Goal: Information Seeking & Learning: Learn about a topic

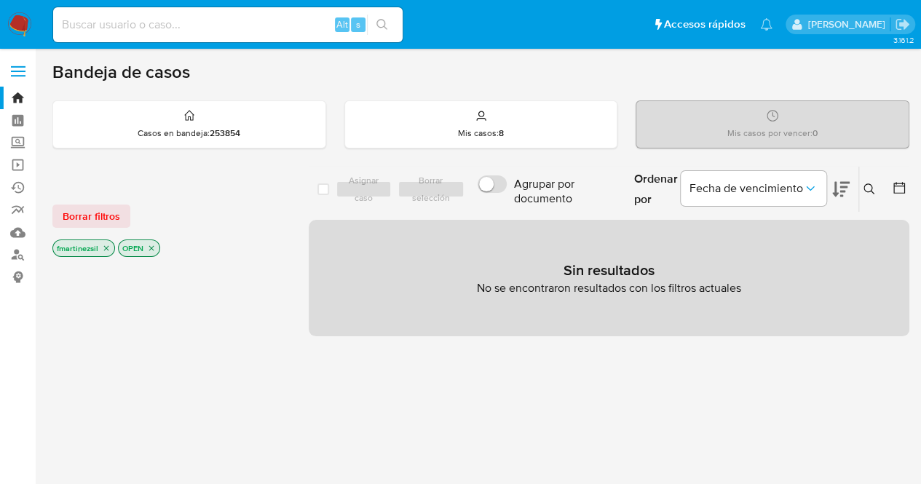
click at [22, 79] on label at bounding box center [18, 71] width 36 height 31
click at [0, 0] on input "checkbox" at bounding box center [0, 0] width 0 height 0
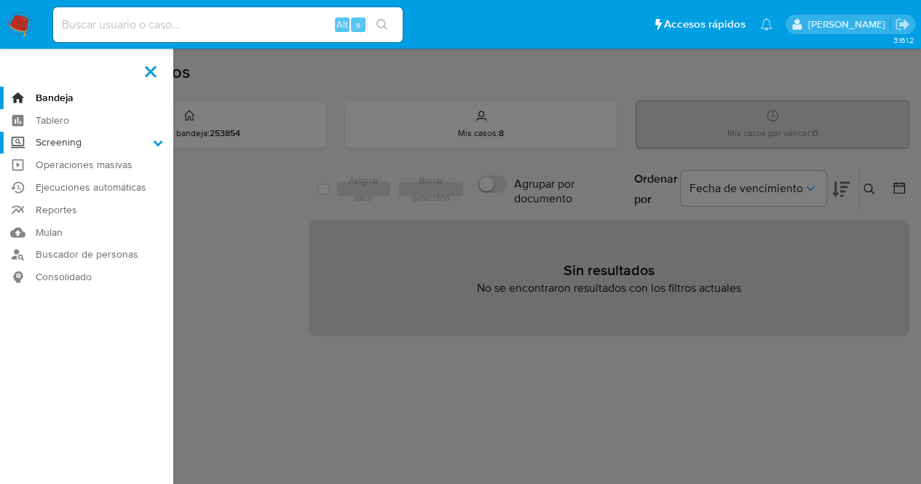
click at [159, 142] on icon at bounding box center [158, 143] width 10 height 10
click at [0, 0] on input "Screening" at bounding box center [0, 0] width 0 height 0
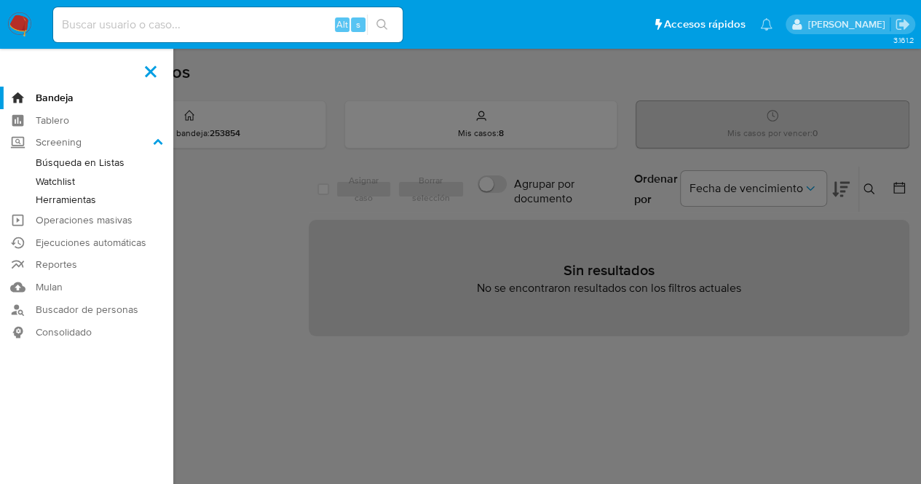
click at [93, 199] on link "Herramientas" at bounding box center [86, 200] width 173 height 18
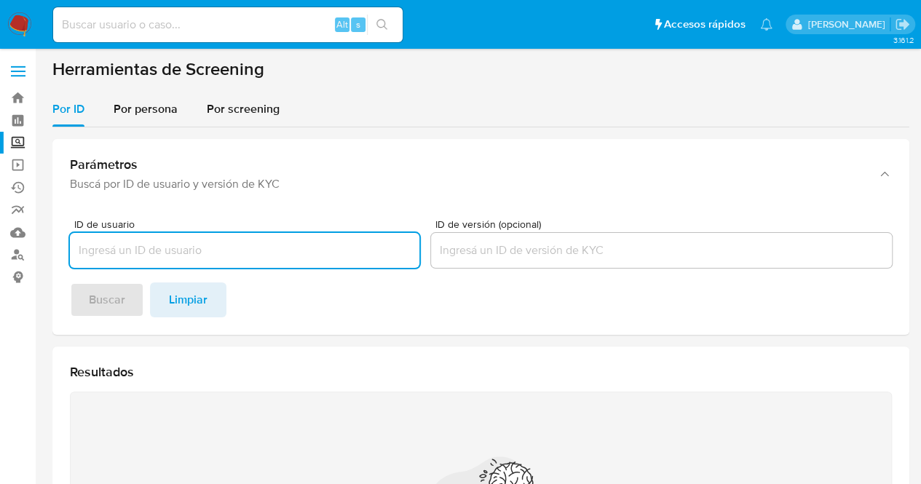
click at [159, 248] on input "ID de usuario" at bounding box center [244, 250] width 349 height 19
click at [176, 119] on div "Por persona" at bounding box center [146, 109] width 64 height 35
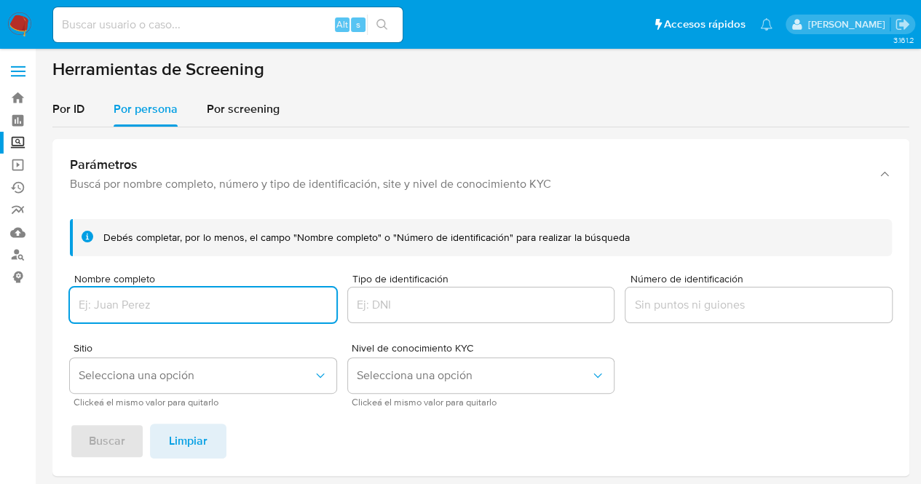
click at [134, 307] on input "Nombre completo" at bounding box center [203, 305] width 266 height 19
type input "LEANDRO GERMAN CUCCIOLI"
click at [103, 433] on span "Buscar" at bounding box center [107, 441] width 36 height 32
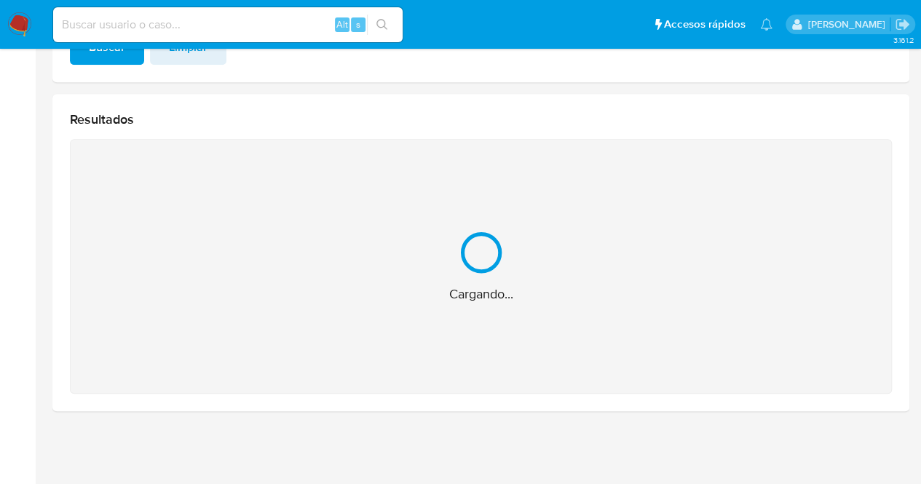
scroll to position [162, 0]
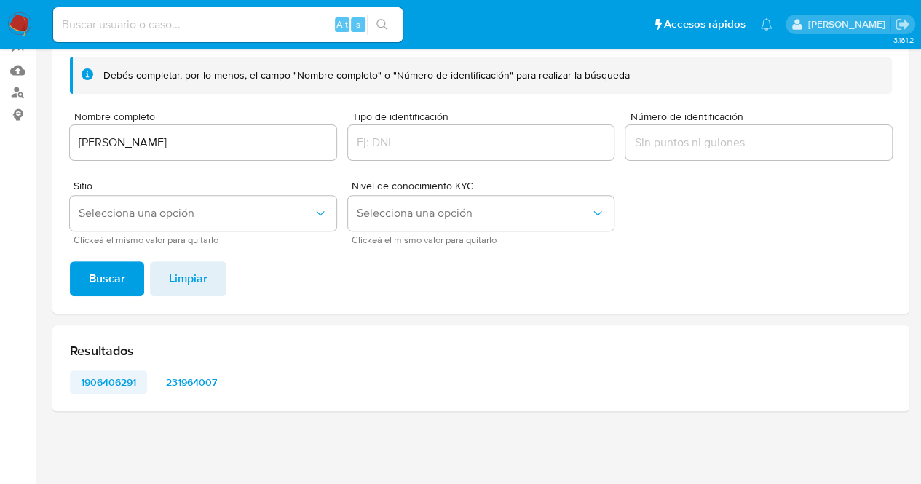
click at [115, 376] on span "1906406291" at bounding box center [108, 382] width 57 height 20
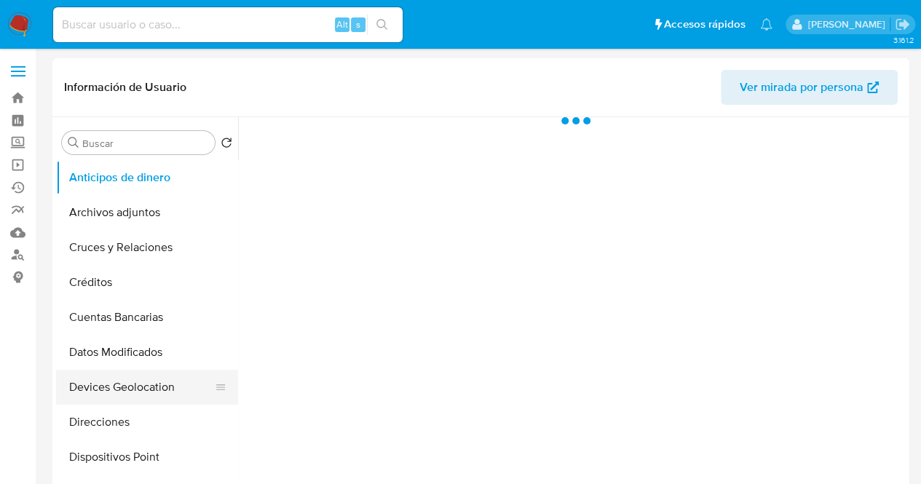
select select "10"
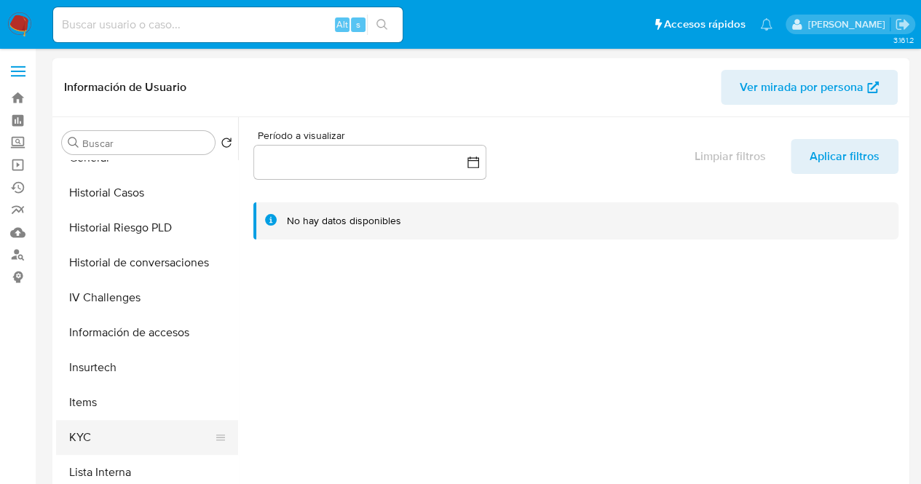
scroll to position [437, 0]
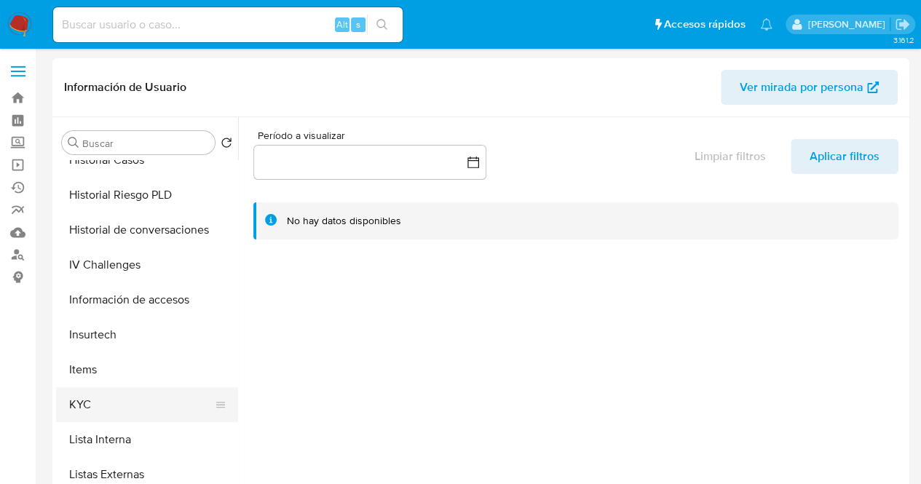
click at [98, 403] on button "KYC" at bounding box center [141, 404] width 170 height 35
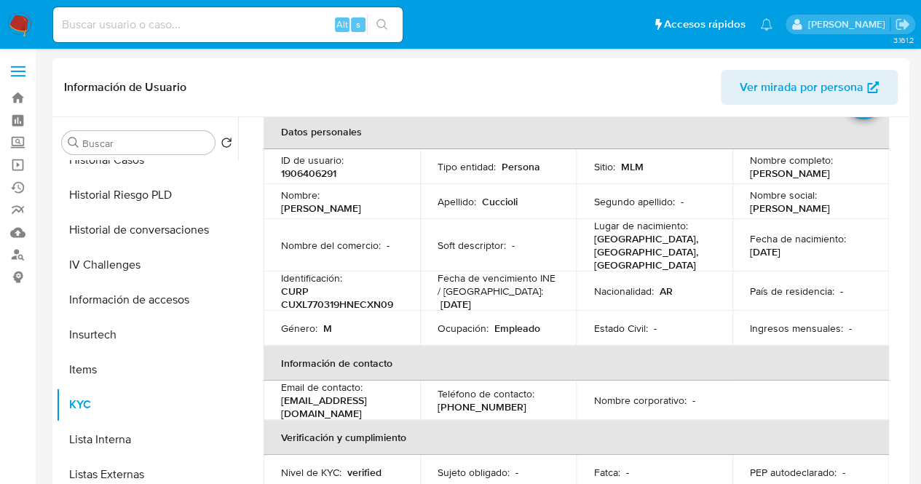
scroll to position [0, 0]
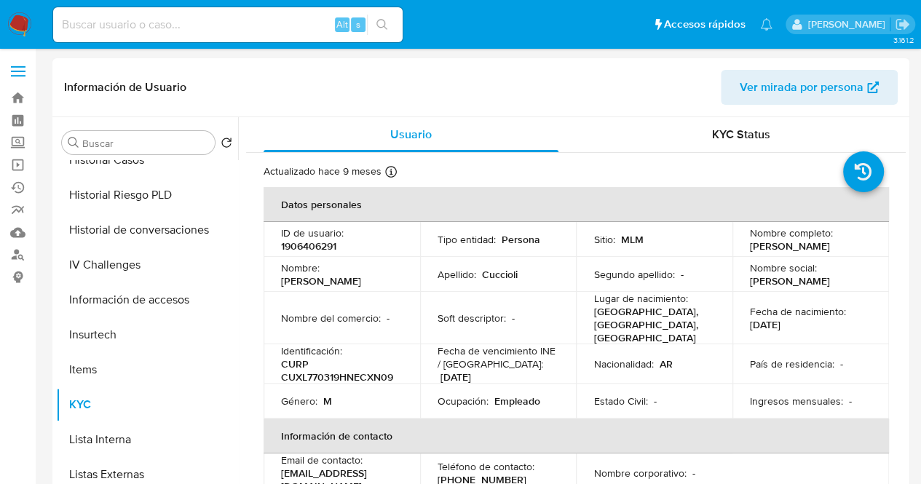
click at [817, 84] on span "Ver mirada por persona" at bounding box center [802, 87] width 124 height 35
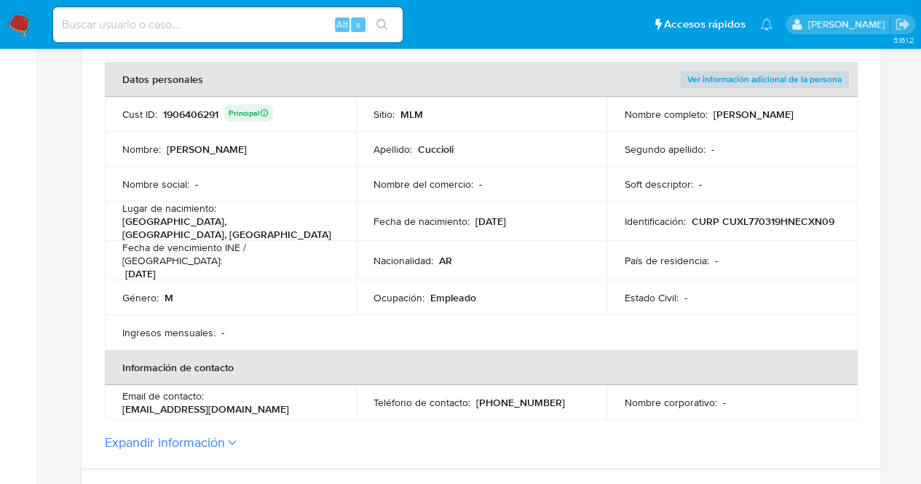
scroll to position [291, 0]
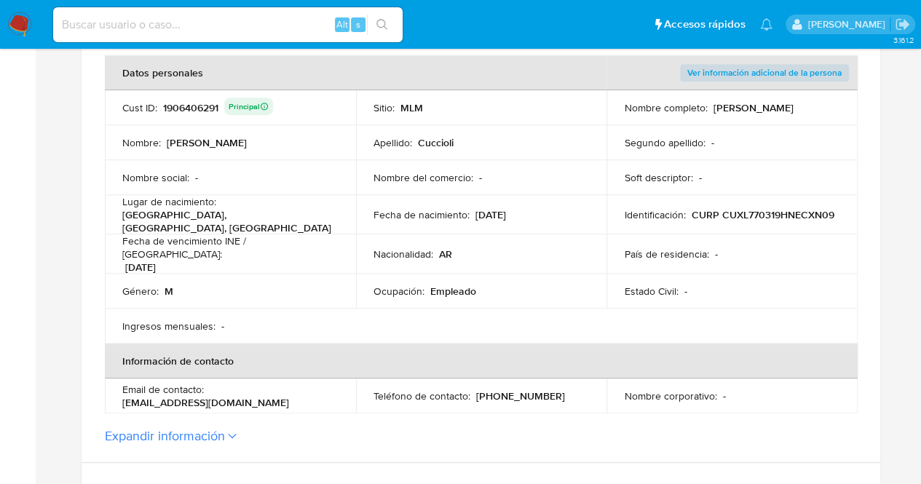
click at [224, 428] on button "Expandir información" at bounding box center [165, 436] width 120 height 16
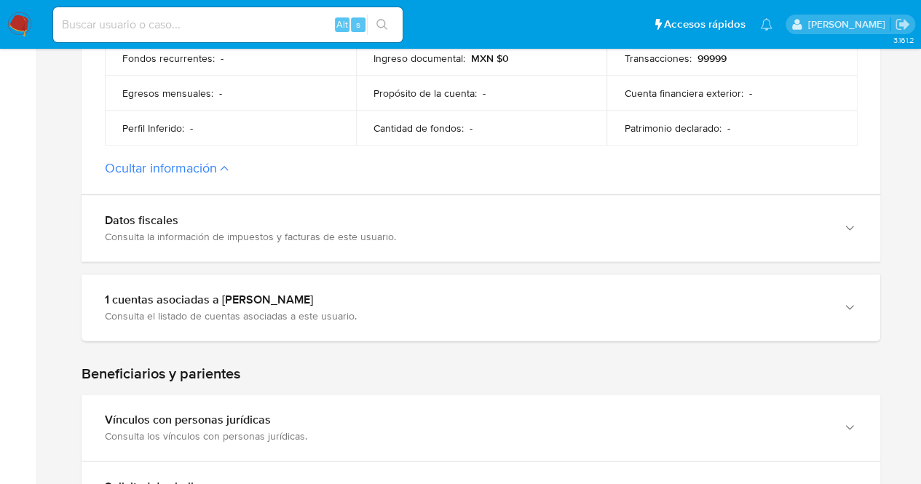
scroll to position [873, 0]
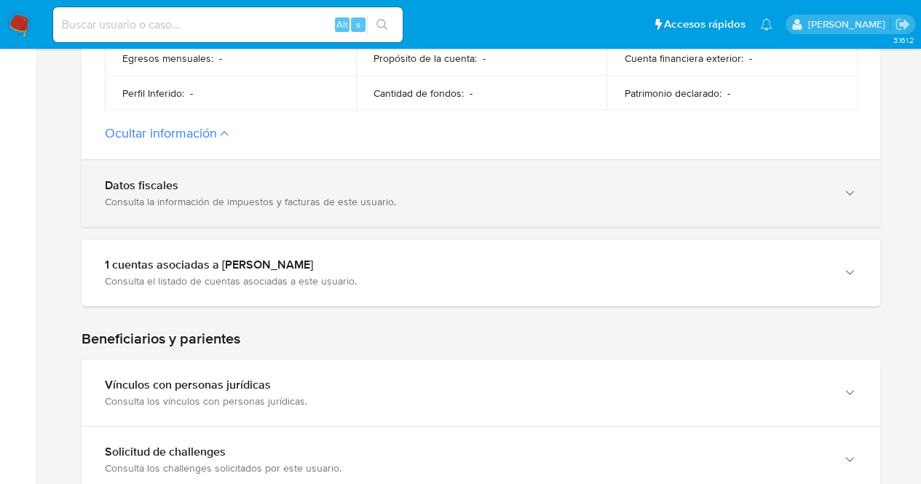
click at [293, 203] on div "Datos fiscales Consulta la información de impuestos y facturas de este usuario." at bounding box center [481, 193] width 799 height 66
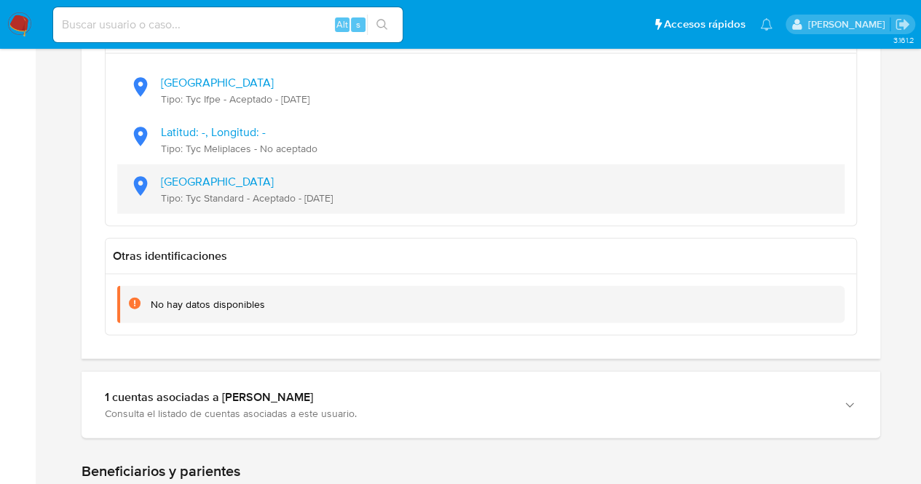
scroll to position [1674, 0]
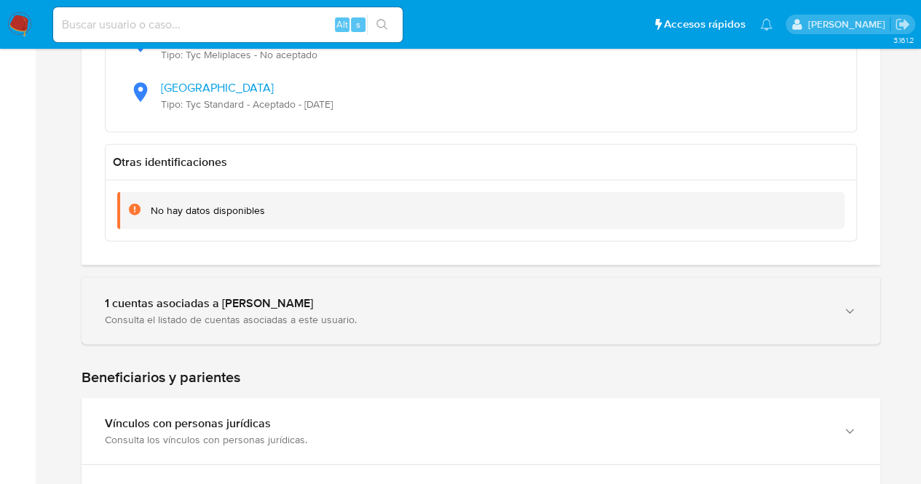
click at [314, 313] on div "Consulta el listado de cuentas asociadas a este usuario." at bounding box center [466, 319] width 723 height 13
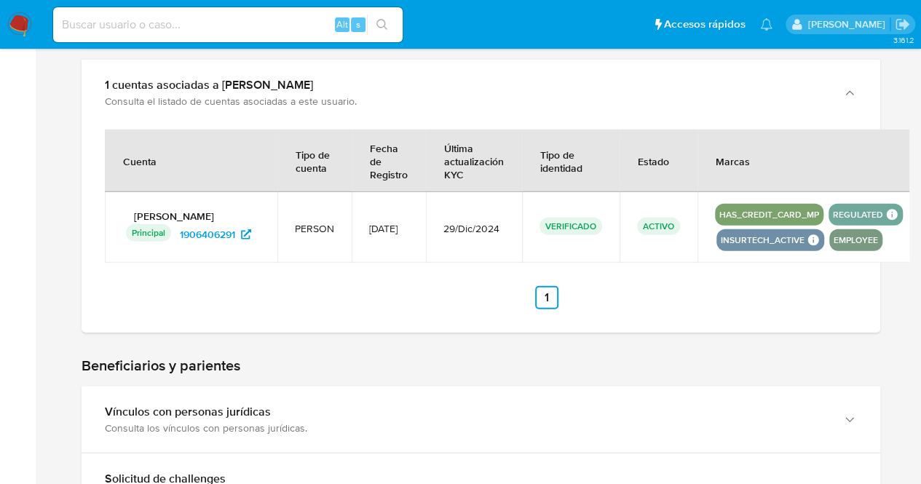
scroll to position [2038, 0]
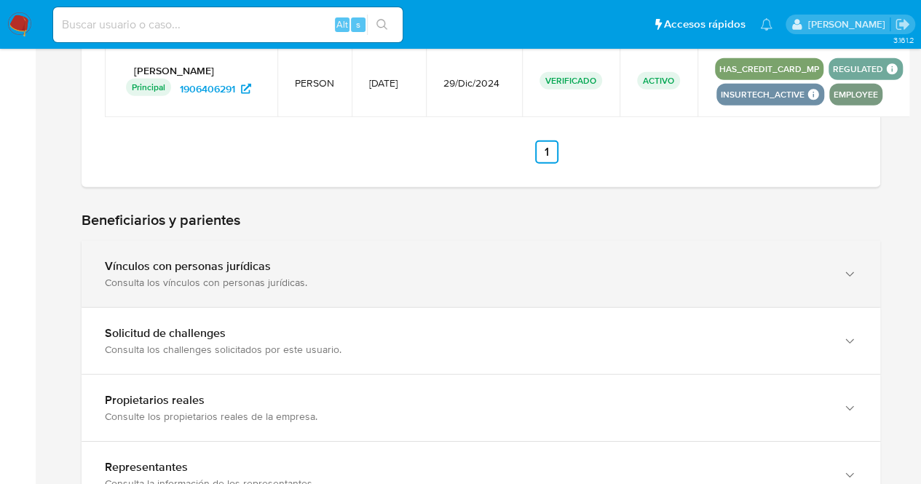
click at [296, 286] on div "Vínculos con personas jurídicas Consulta los vínculos con personas jurídicas." at bounding box center [481, 274] width 799 height 66
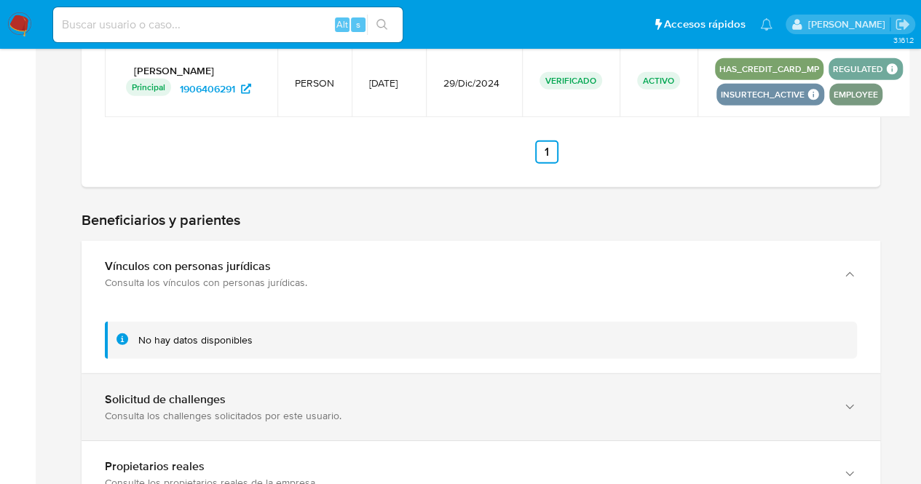
click at [265, 409] on div "Consulta los challenges solicitados por este usuario." at bounding box center [466, 415] width 723 height 13
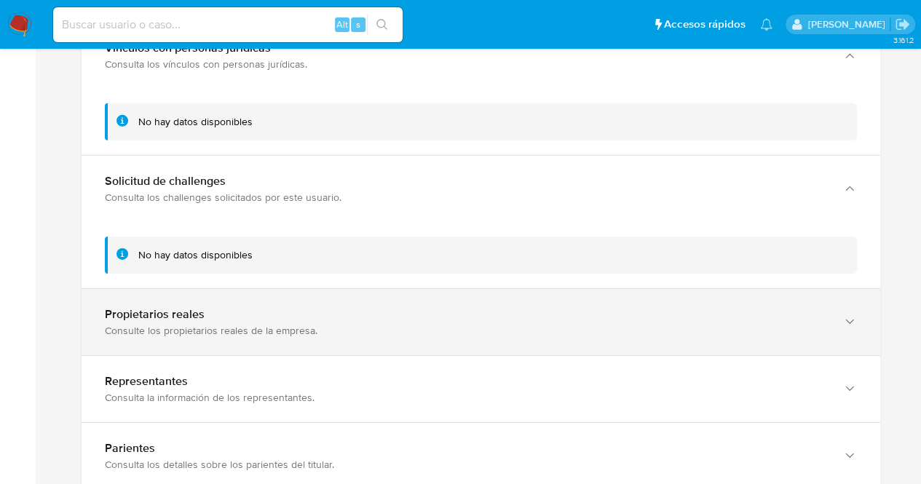
click at [232, 324] on div "Consulte los propietarios reales de la empresa." at bounding box center [466, 330] width 723 height 13
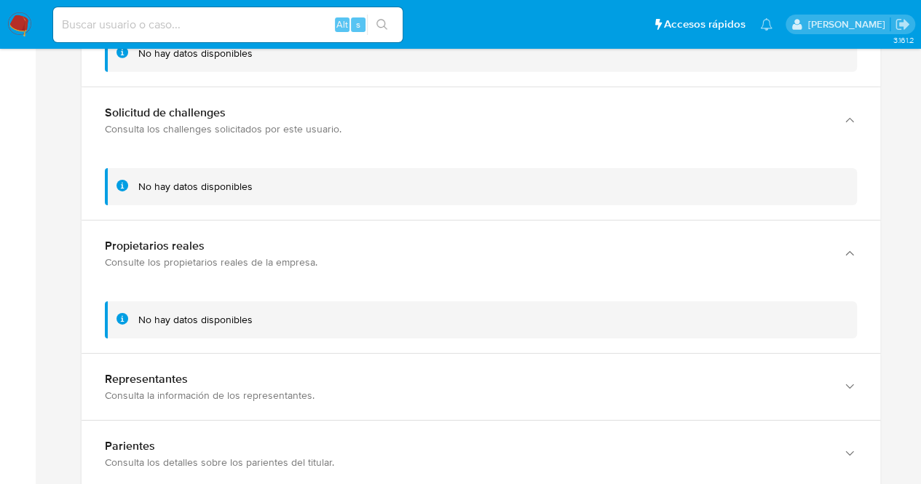
scroll to position [2402, 0]
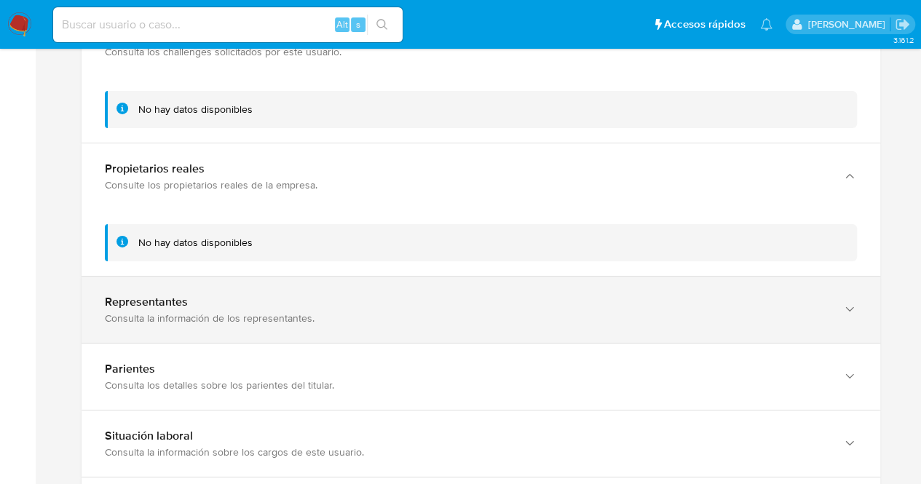
click at [240, 312] on div "Consulta la información de los representantes." at bounding box center [466, 318] width 723 height 13
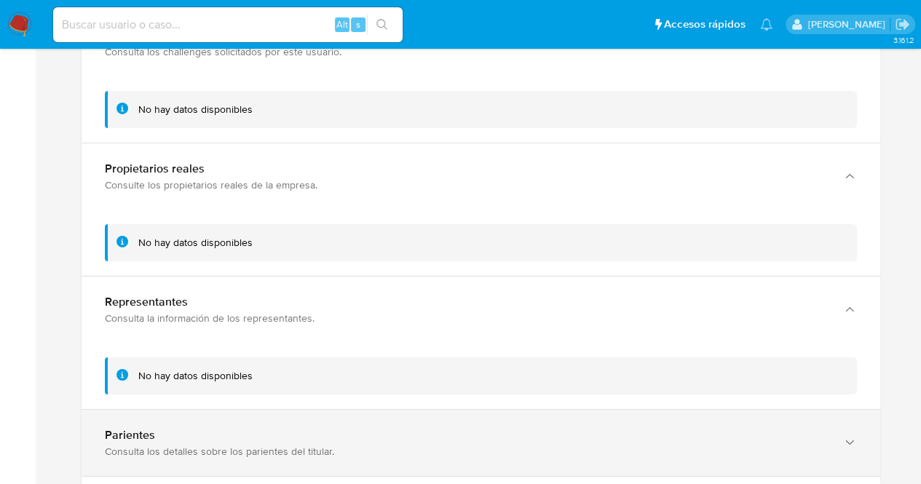
click at [229, 428] on div "Parientes" at bounding box center [466, 435] width 723 height 15
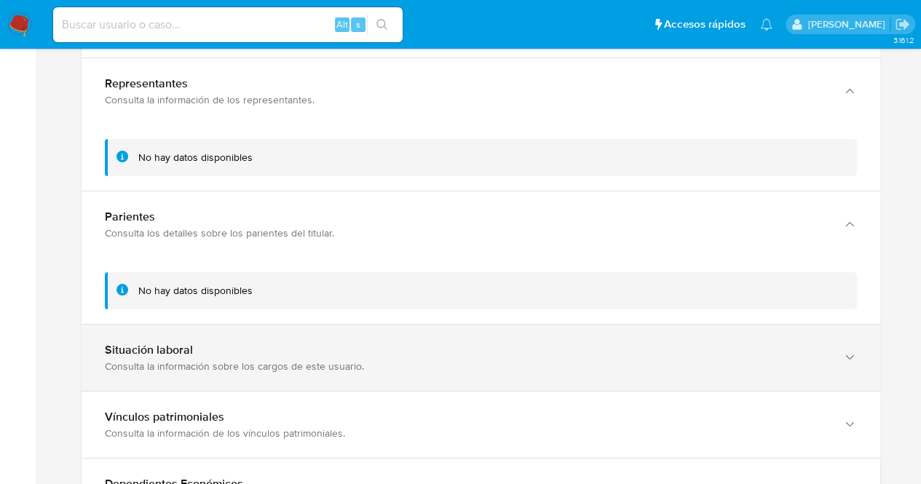
click at [223, 370] on div "Situación laboral Consulta la información sobre los cargos de este usuario." at bounding box center [481, 358] width 799 height 66
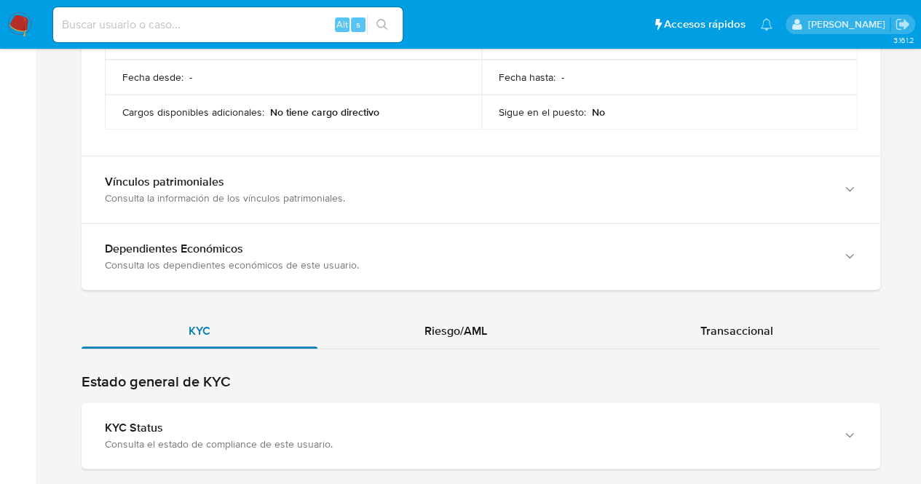
scroll to position [3130, 0]
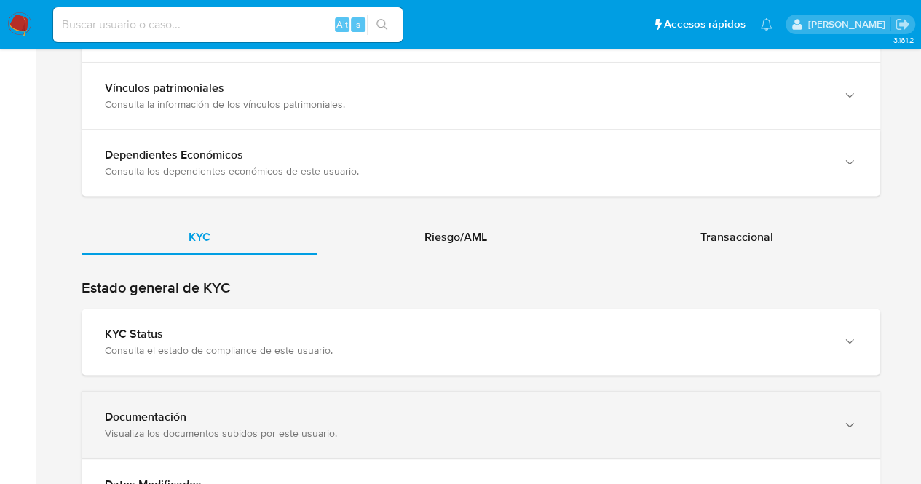
click at [234, 394] on div "Documentación Visualiza los documentos subidos por este usuario." at bounding box center [481, 425] width 799 height 66
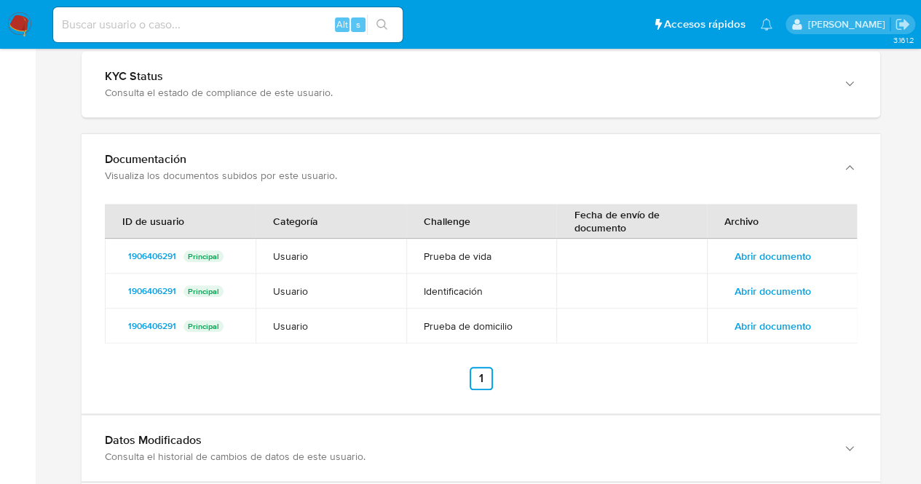
scroll to position [3421, 0]
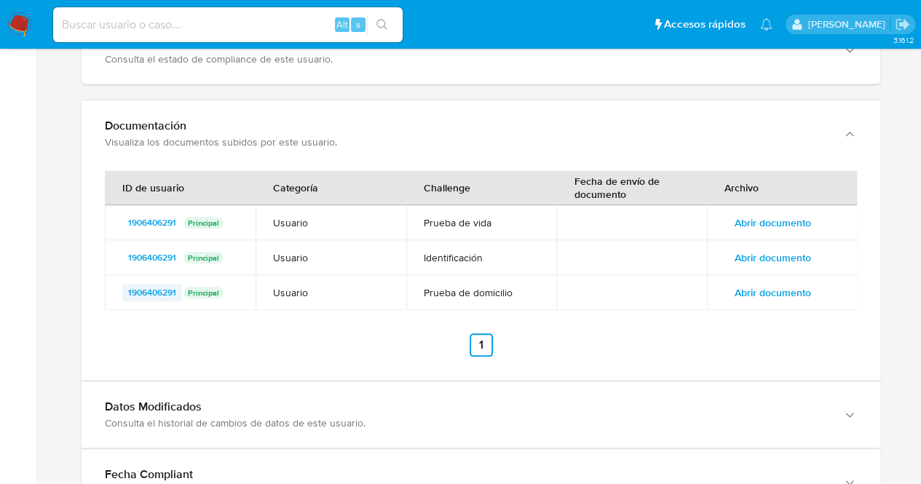
click at [173, 284] on span "1906406291" at bounding box center [152, 292] width 48 height 17
click at [780, 282] on span "Abrir documento" at bounding box center [772, 292] width 76 height 20
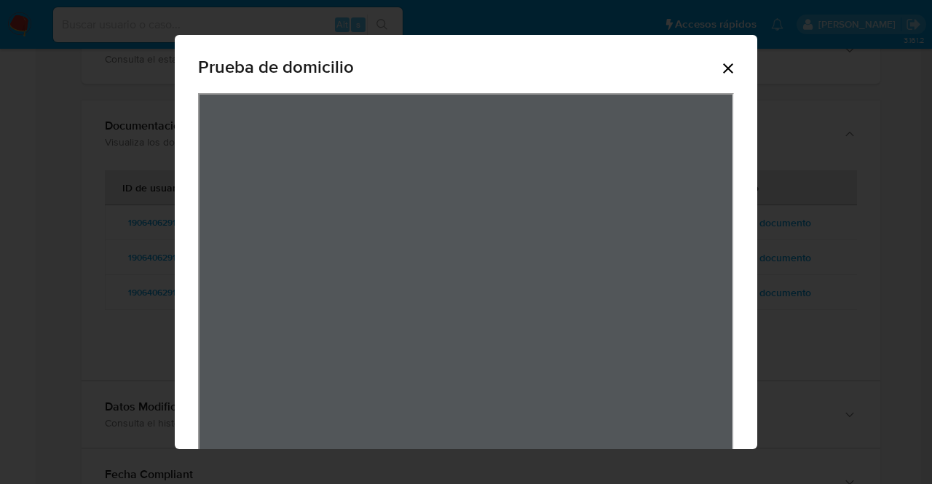
click at [719, 74] on icon "Cerrar" at bounding box center [727, 68] width 17 height 17
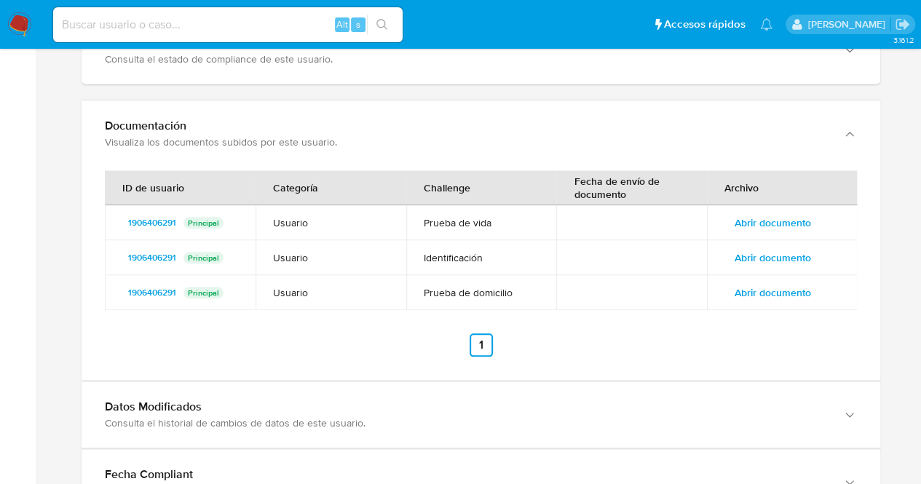
click at [764, 247] on span "Abrir documento" at bounding box center [772, 257] width 76 height 20
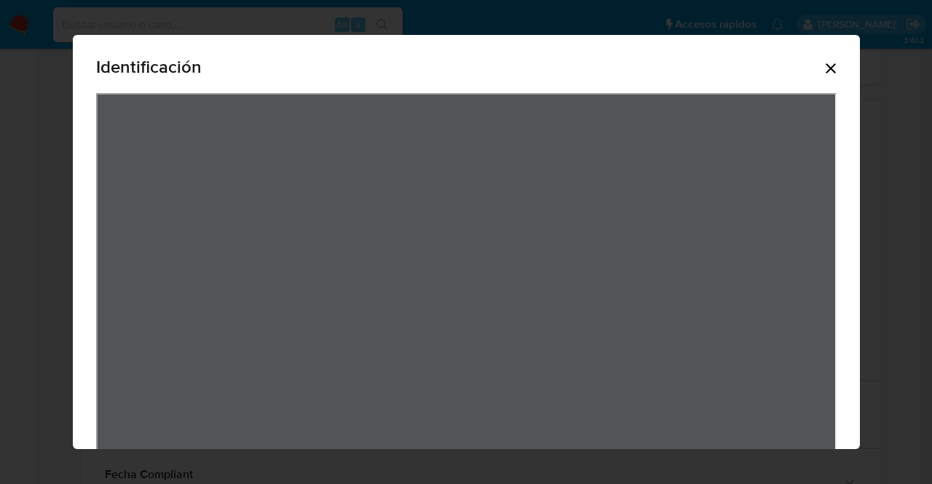
click at [827, 66] on icon "Cerrar" at bounding box center [830, 68] width 10 height 10
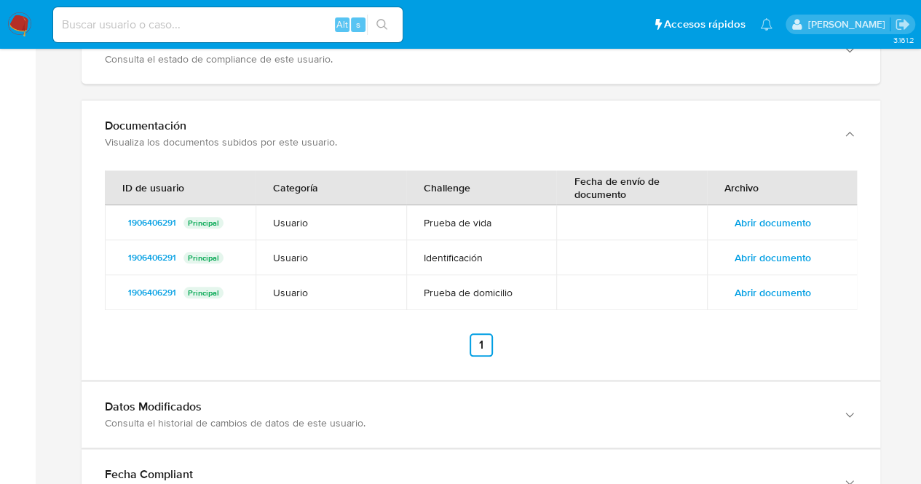
click at [763, 213] on span "Abrir documento" at bounding box center [772, 223] width 76 height 20
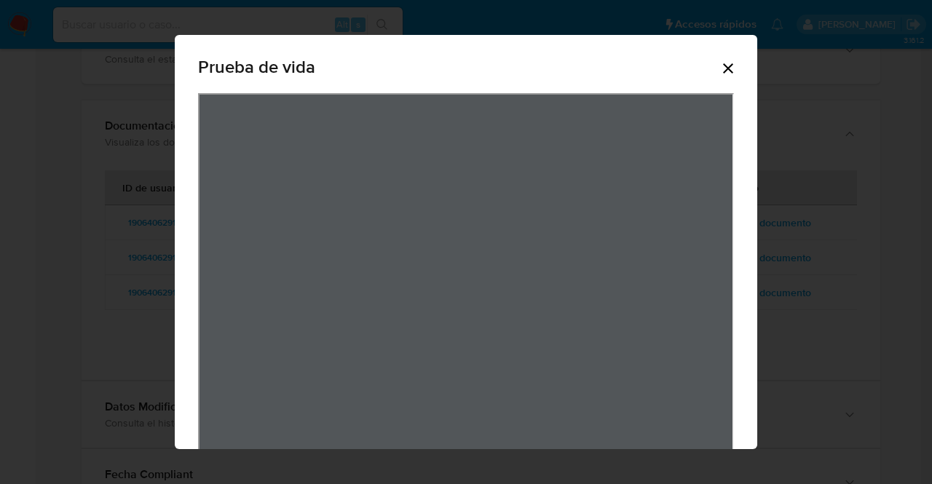
click at [726, 63] on icon "Cerrar" at bounding box center [728, 68] width 10 height 10
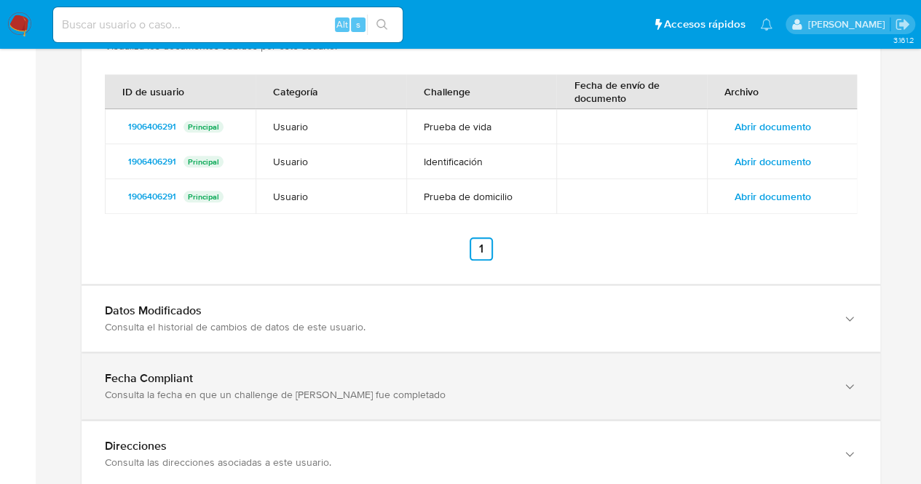
scroll to position [3567, 0]
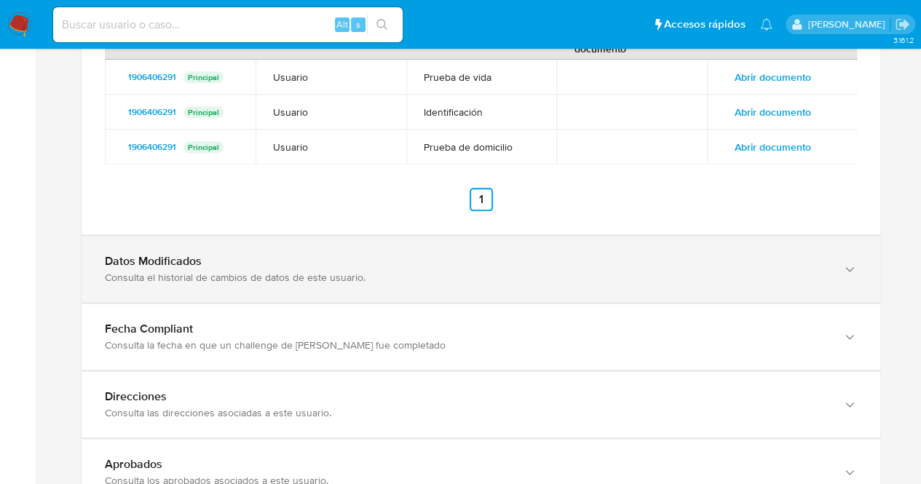
click at [304, 271] on div "Consulta el historial de cambios de datos de este usuario." at bounding box center [466, 277] width 723 height 13
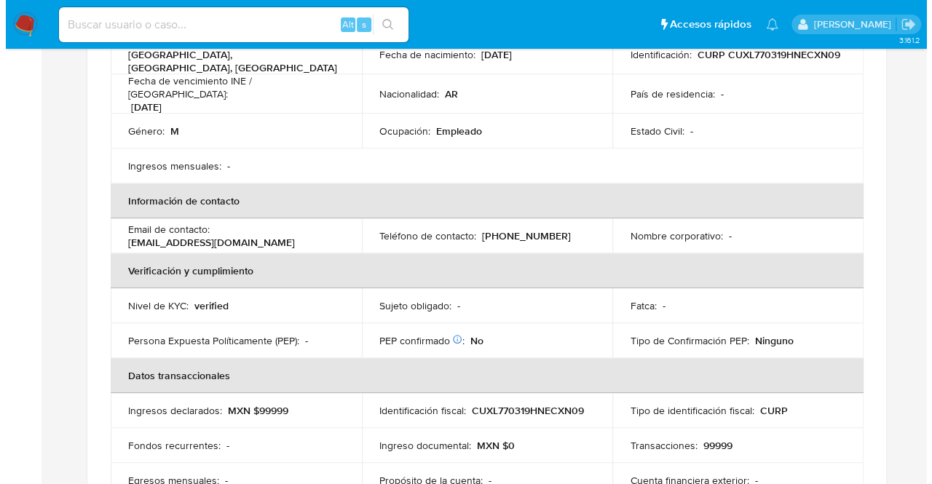
scroll to position [217, 0]
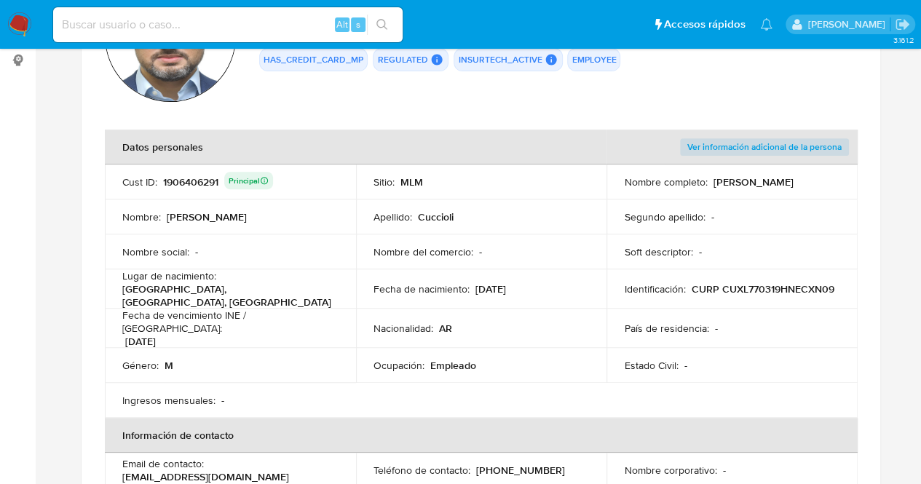
click at [713, 143] on span "Ver información adicional de la persona" at bounding box center [764, 147] width 154 height 15
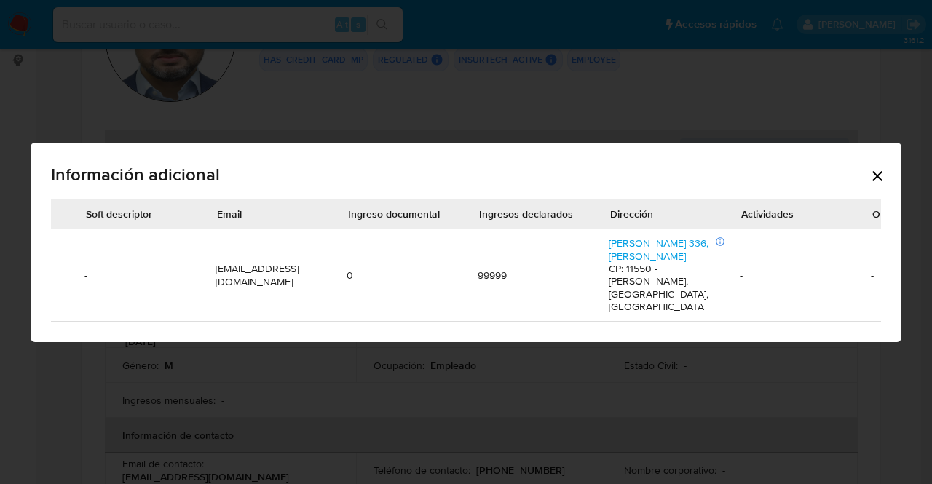
scroll to position [0, 742]
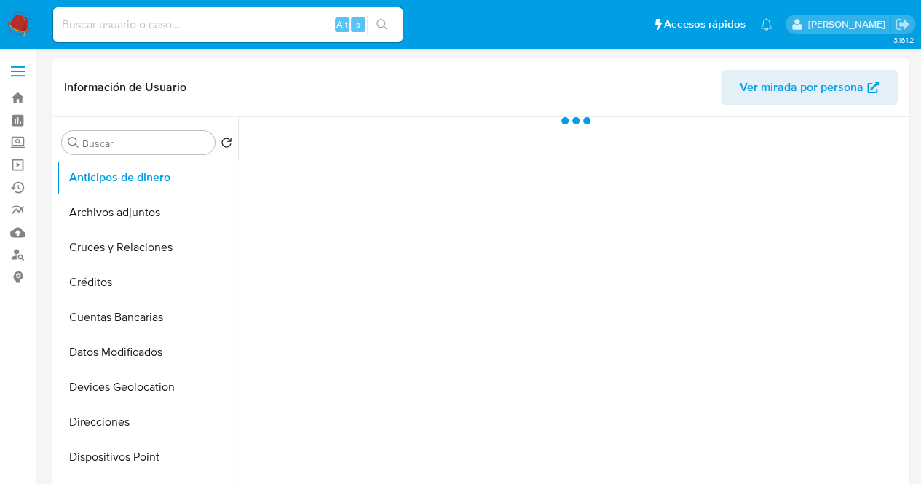
select select "10"
